Goal: Navigation & Orientation: Understand site structure

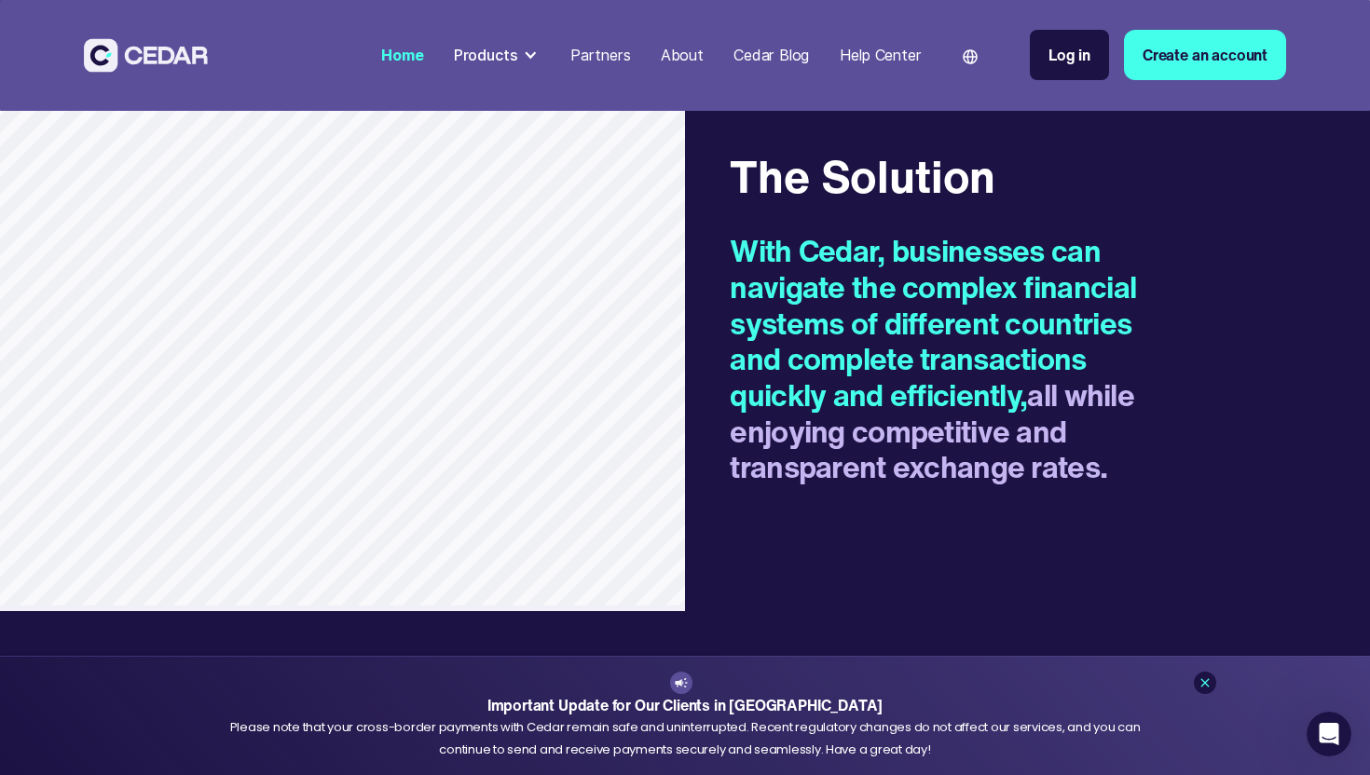
scroll to position [2083, 0]
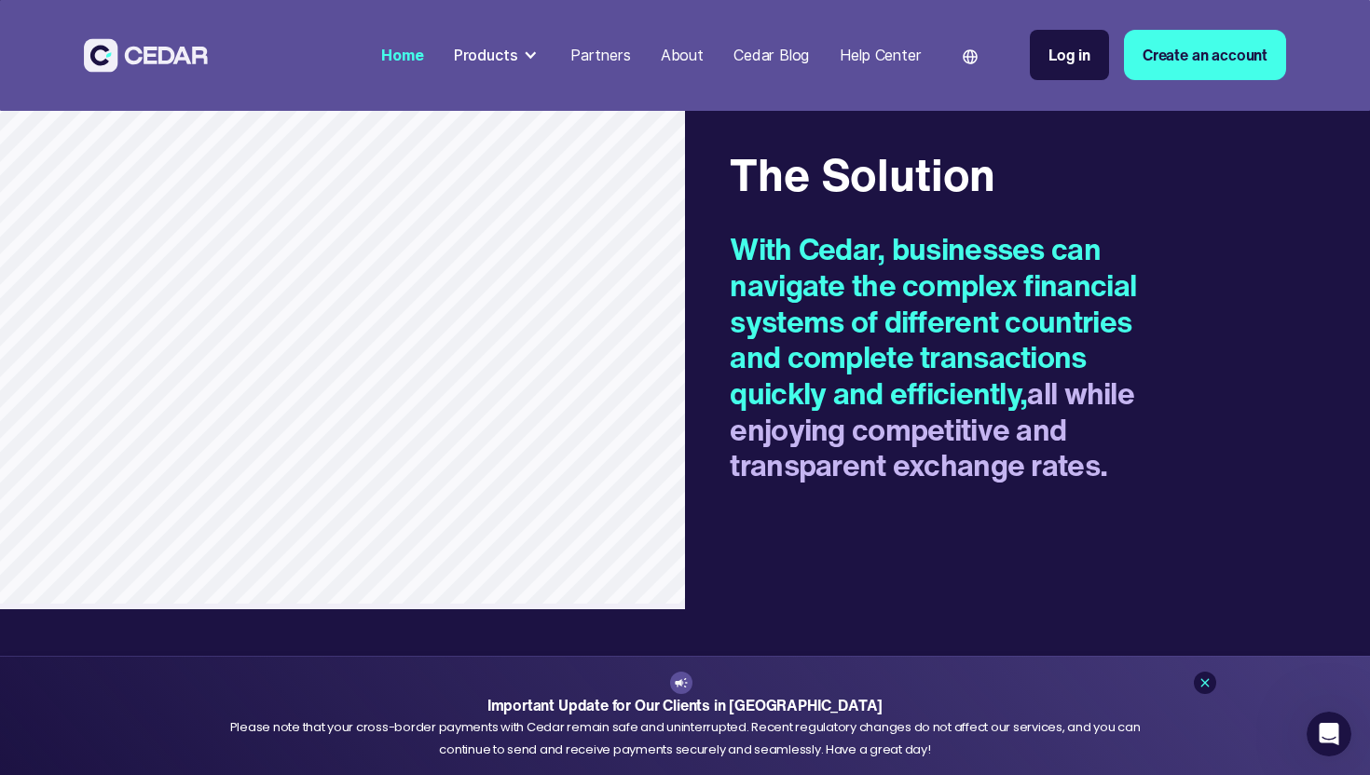
click at [670, 50] on div "About" at bounding box center [682, 55] width 43 height 22
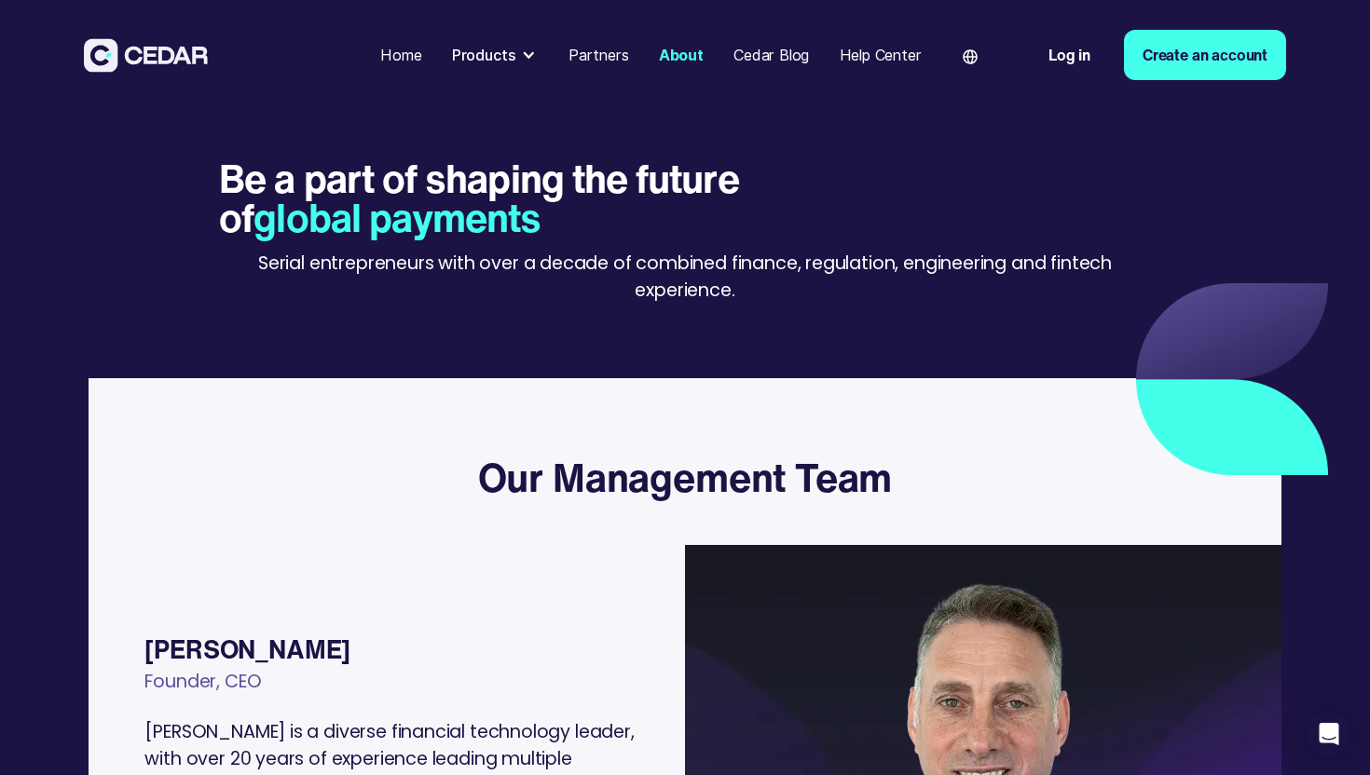
click at [592, 49] on div "Partners" at bounding box center [598, 55] width 61 height 22
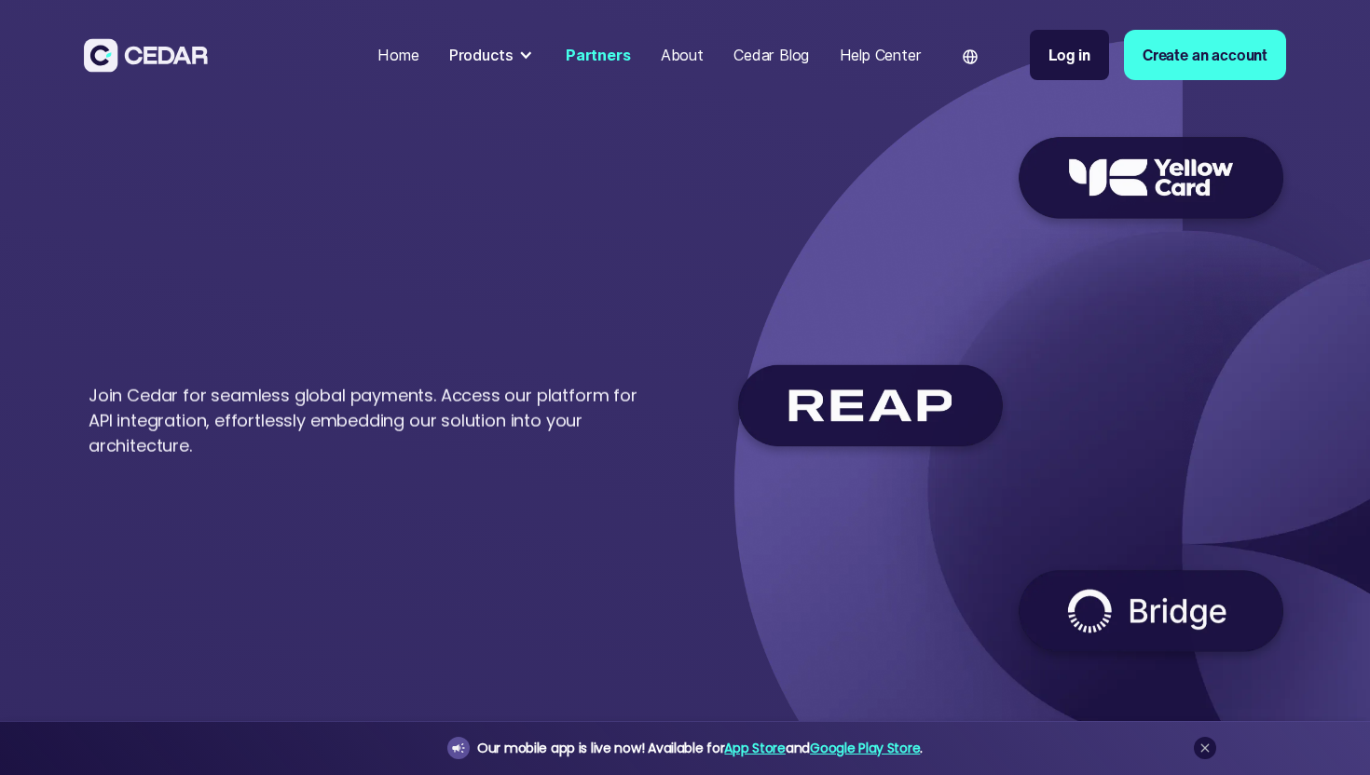
click at [511, 50] on div "Products" at bounding box center [481, 55] width 64 height 22
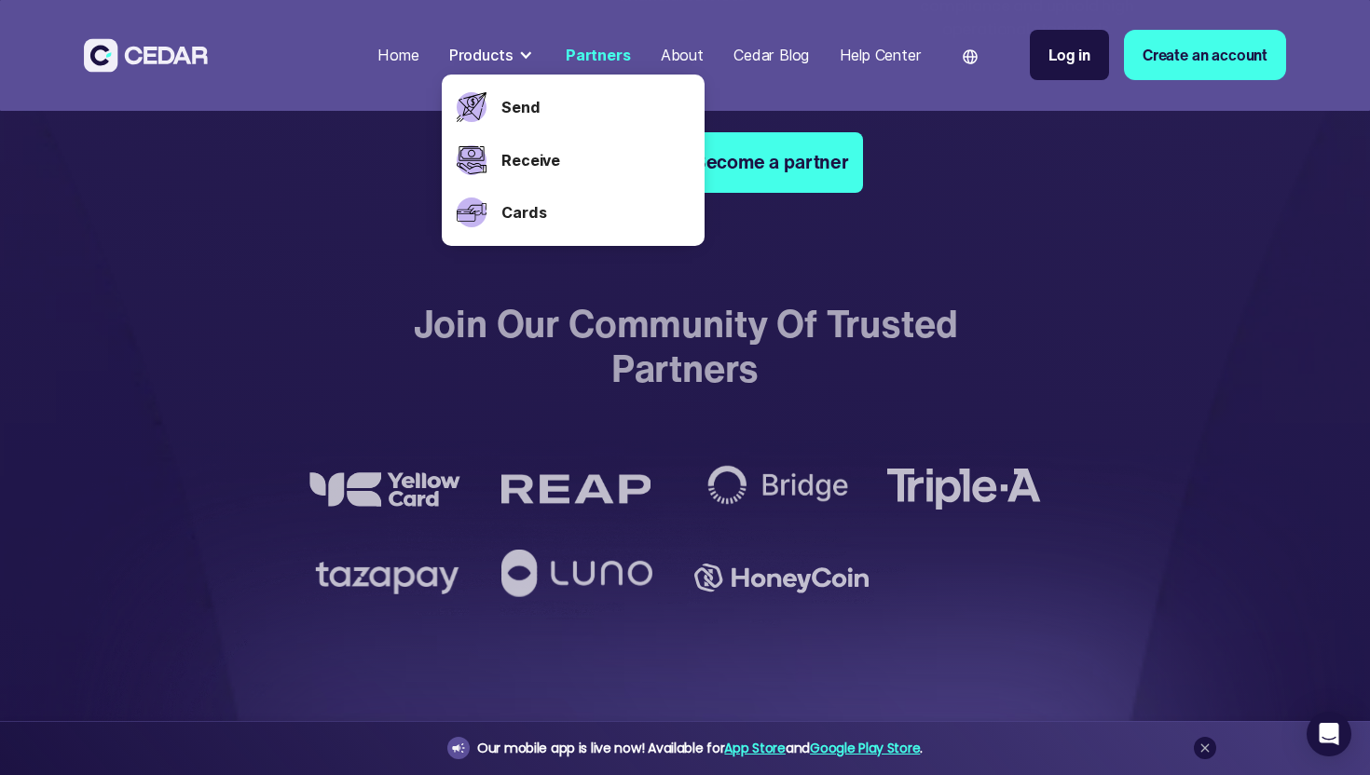
scroll to position [3253, 0]
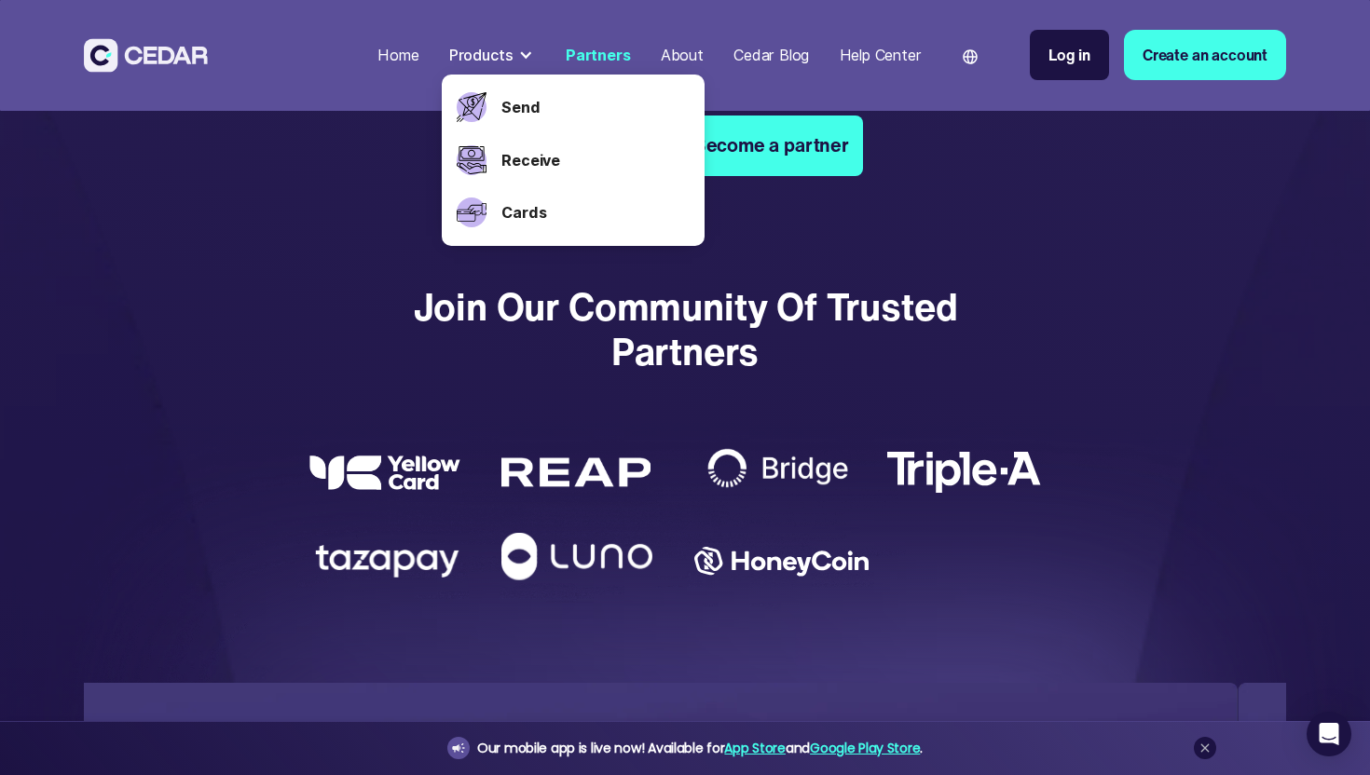
click at [690, 62] on div "About" at bounding box center [682, 55] width 43 height 22
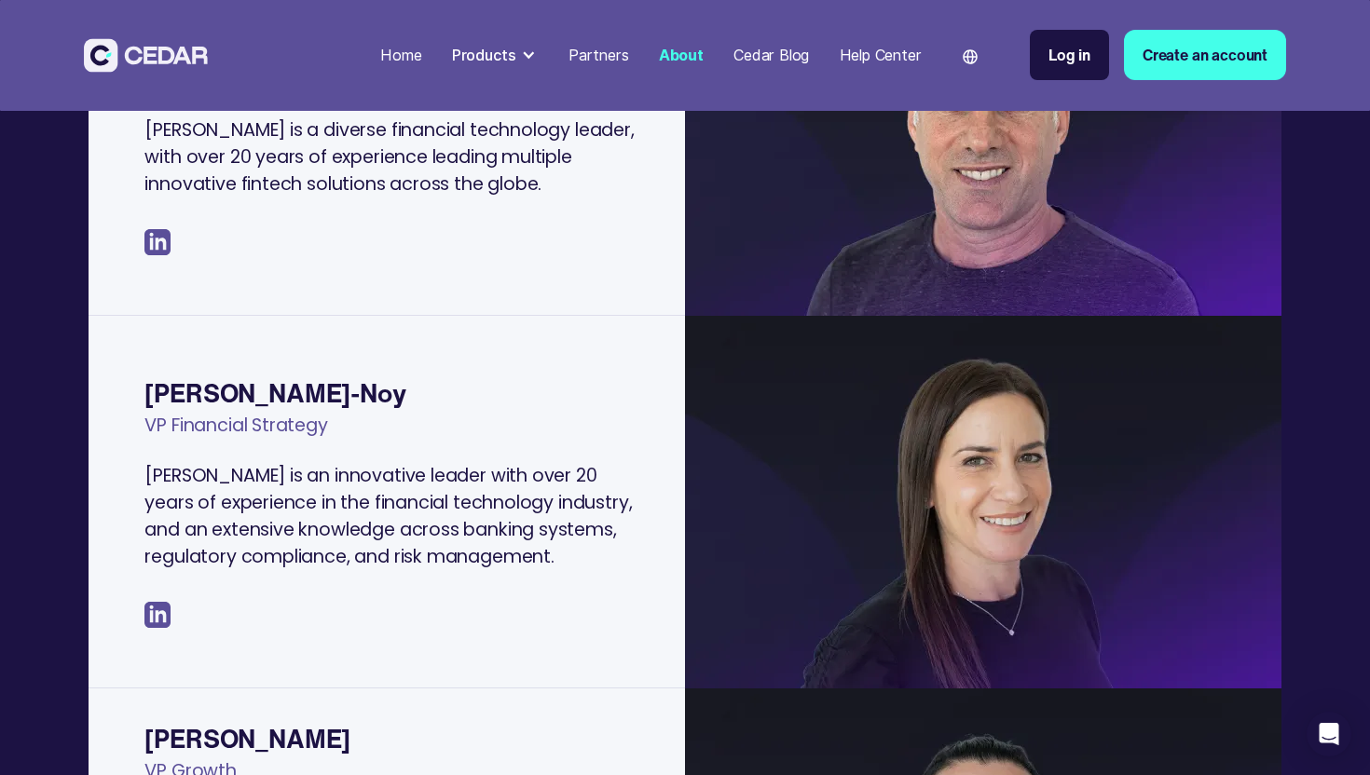
scroll to position [600, 0]
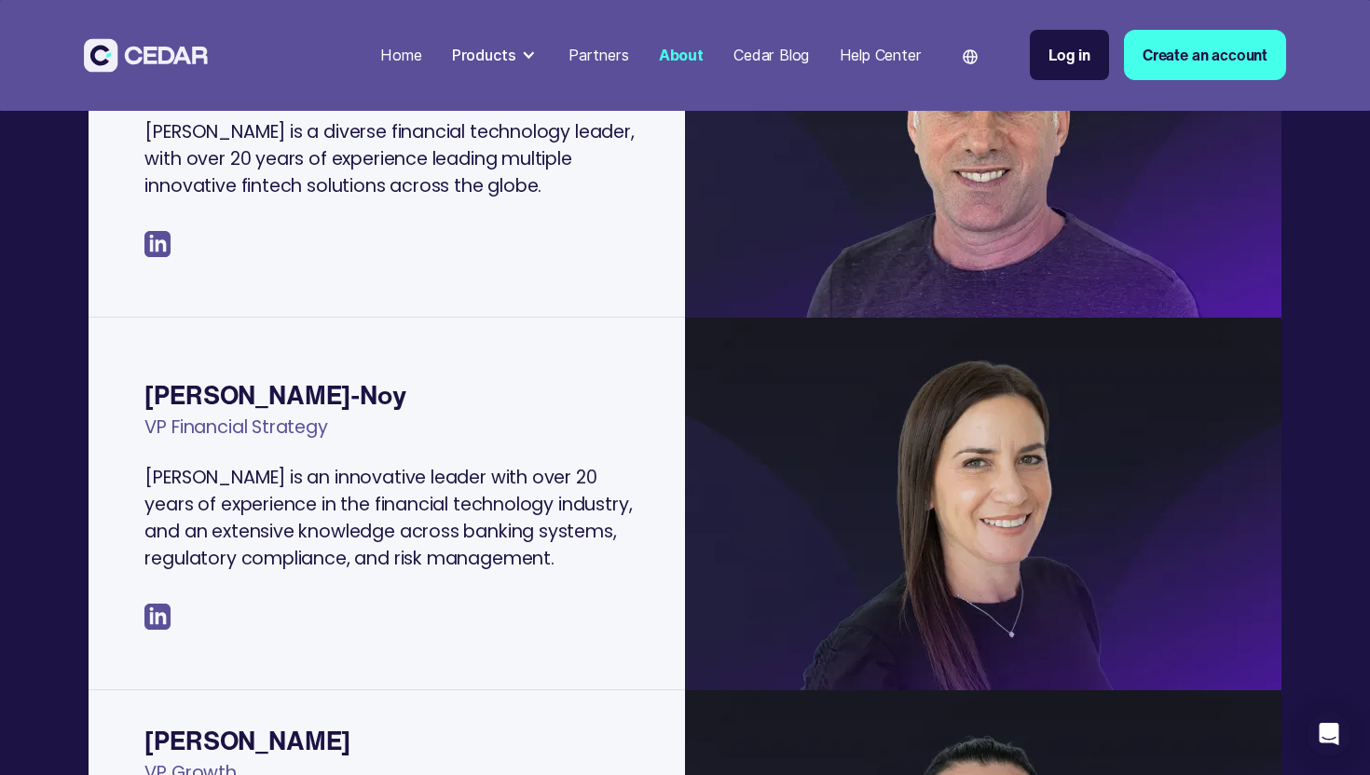
click at [329, 408] on div "[PERSON_NAME]-Noy" at bounding box center [395, 394] width 502 height 37
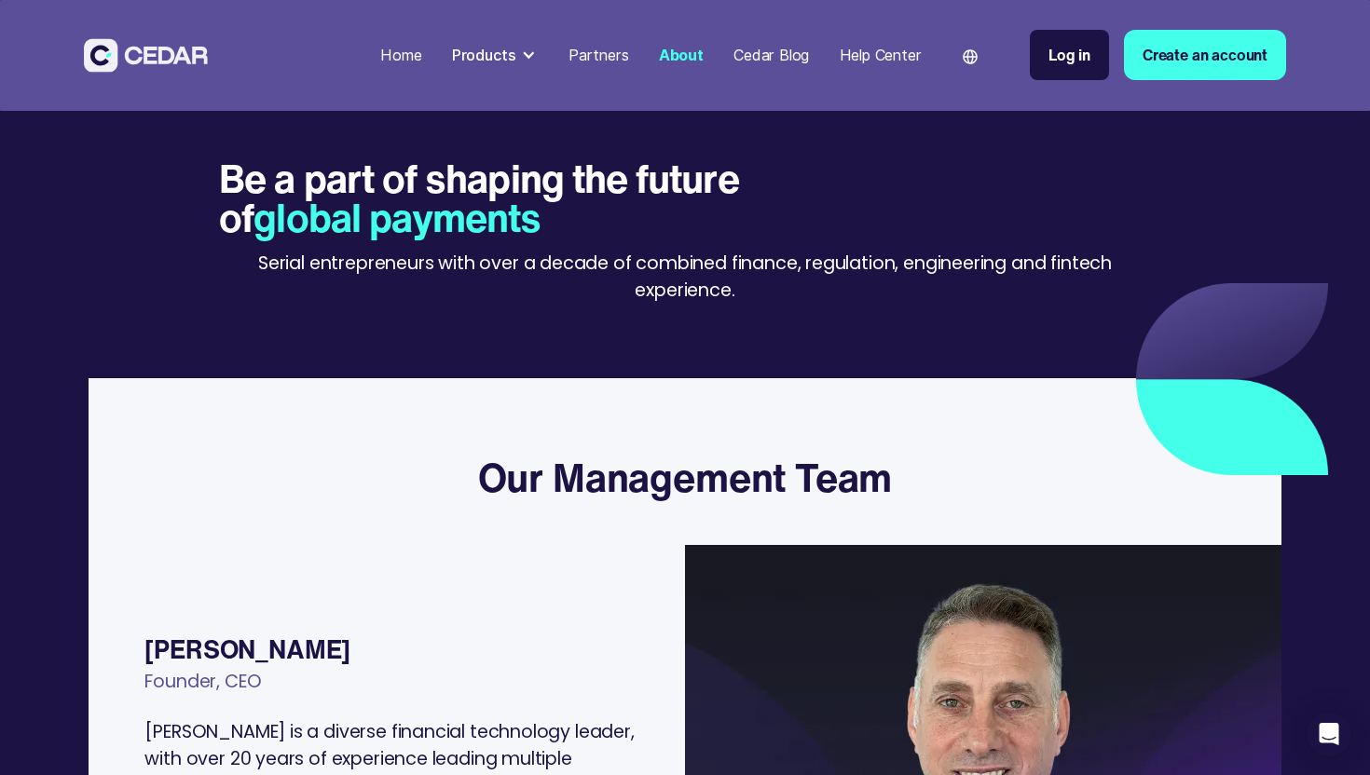
scroll to position [0, 0]
